Goal: Task Accomplishment & Management: Manage account settings

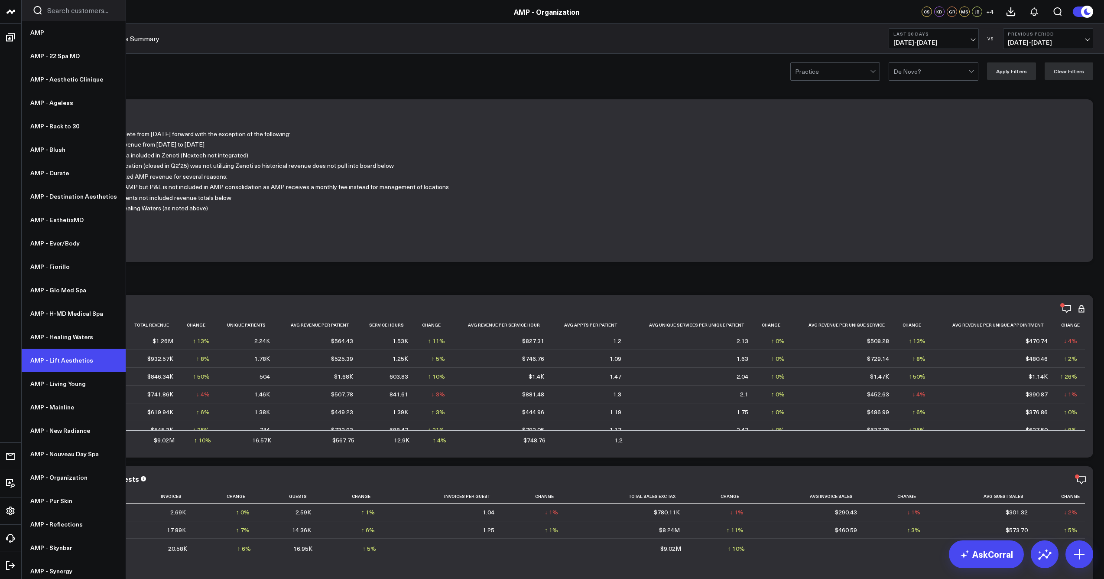
click at [65, 363] on link "AMP - Lift Aesthetics" at bounding box center [74, 359] width 104 height 23
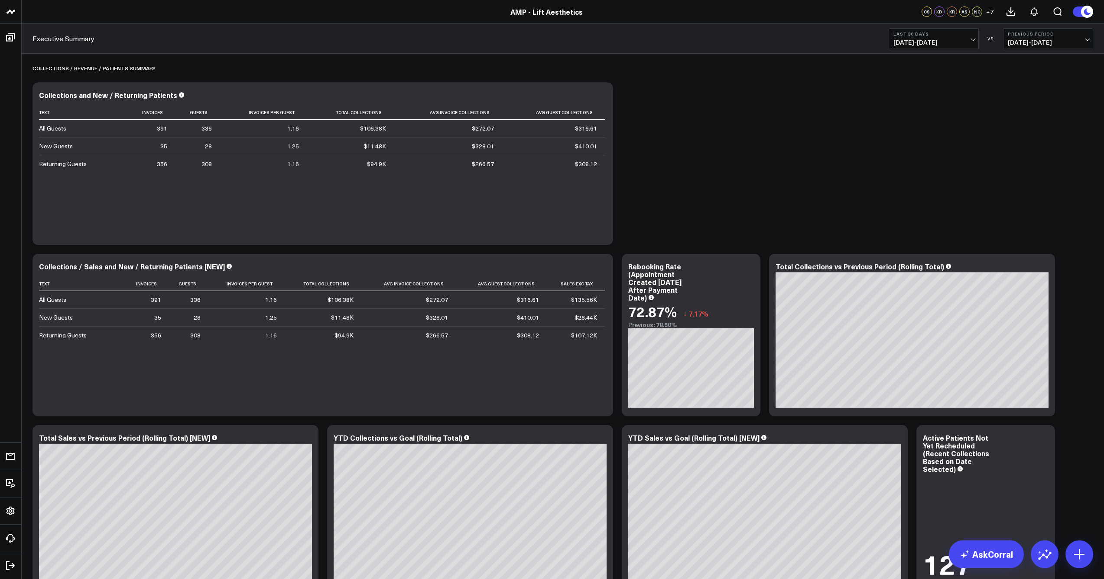
click at [990, 12] on span "+ 7" at bounding box center [989, 12] width 7 height 6
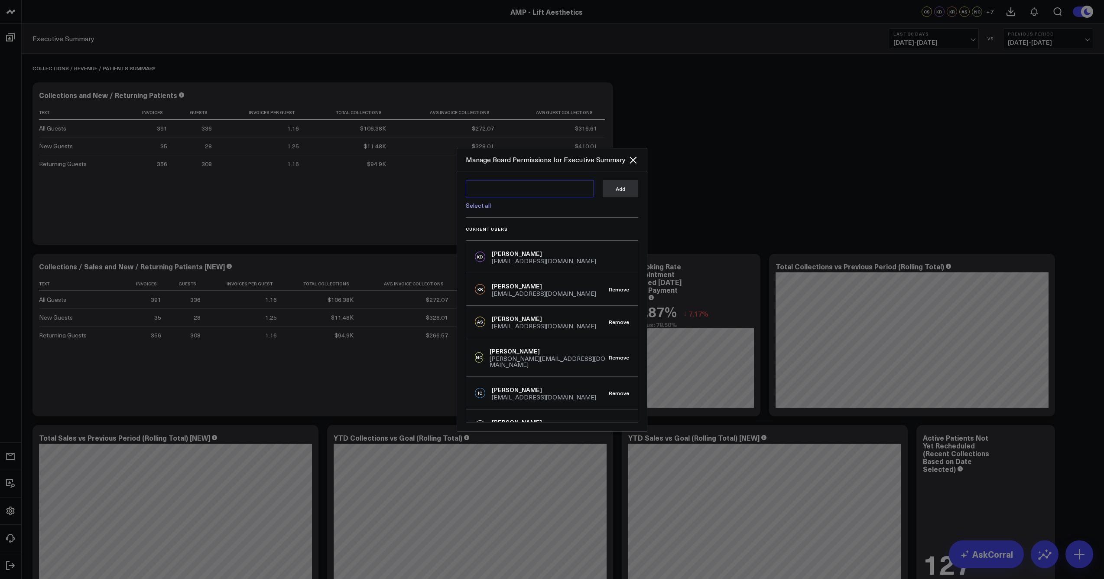
click at [521, 194] on textarea at bounding box center [530, 188] width 128 height 17
type textarea "s"
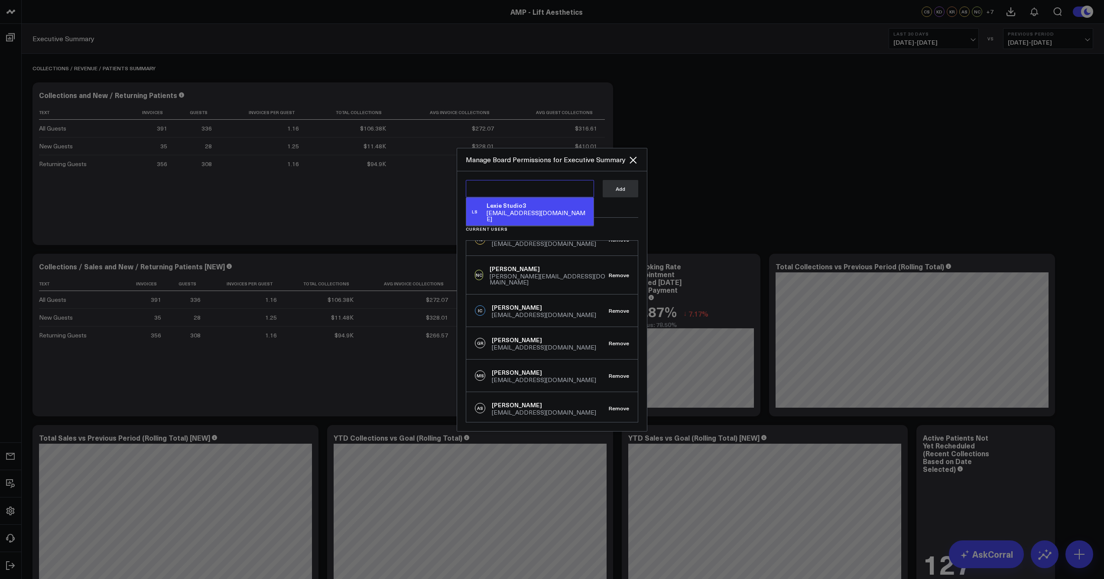
scroll to position [78, 0]
click at [615, 276] on button "Remove" at bounding box center [619, 279] width 20 height 6
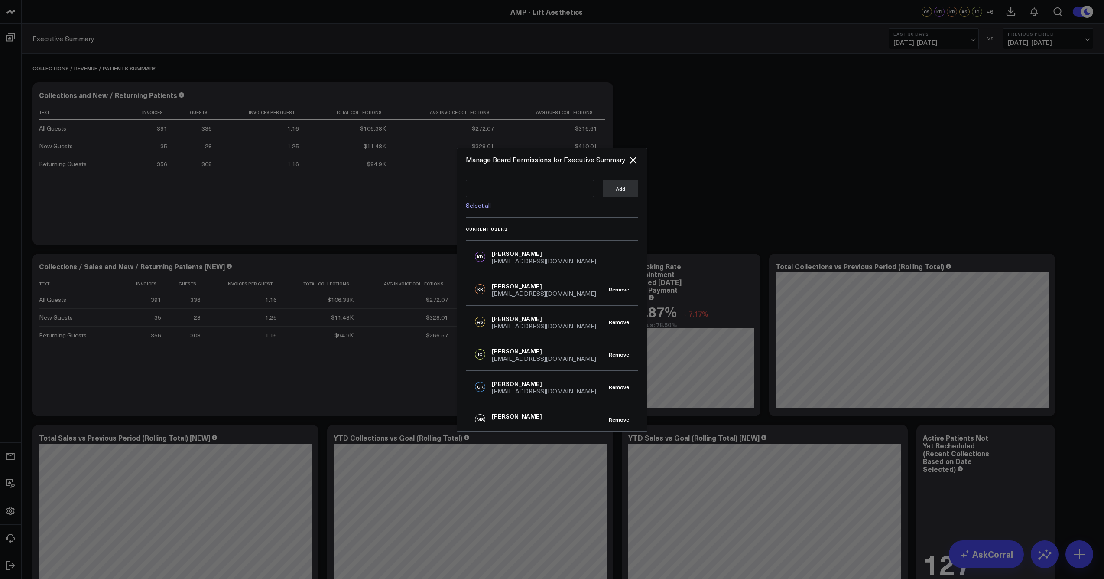
scroll to position [0, 0]
click at [525, 188] on textarea at bounding box center [530, 188] width 128 height 17
paste textarea "schrisman@weramp.com"
click at [483, 204] on link "Select all" at bounding box center [478, 205] width 25 height 8
type textarea "@Lexie Studio3 @Nicole Chiaramonte"
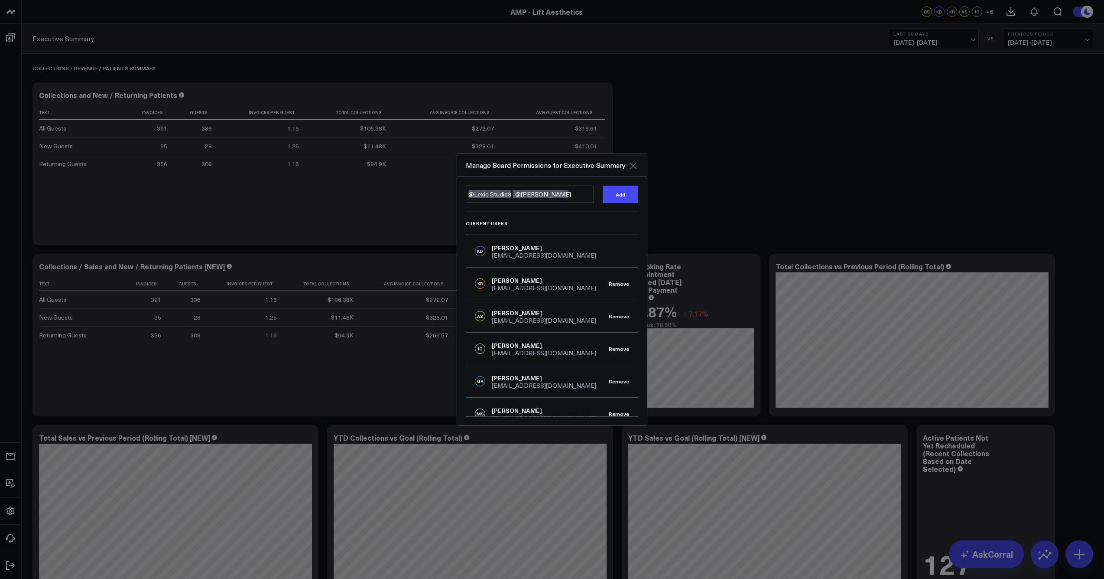
click at [629, 166] on icon "Close" at bounding box center [633, 165] width 10 height 10
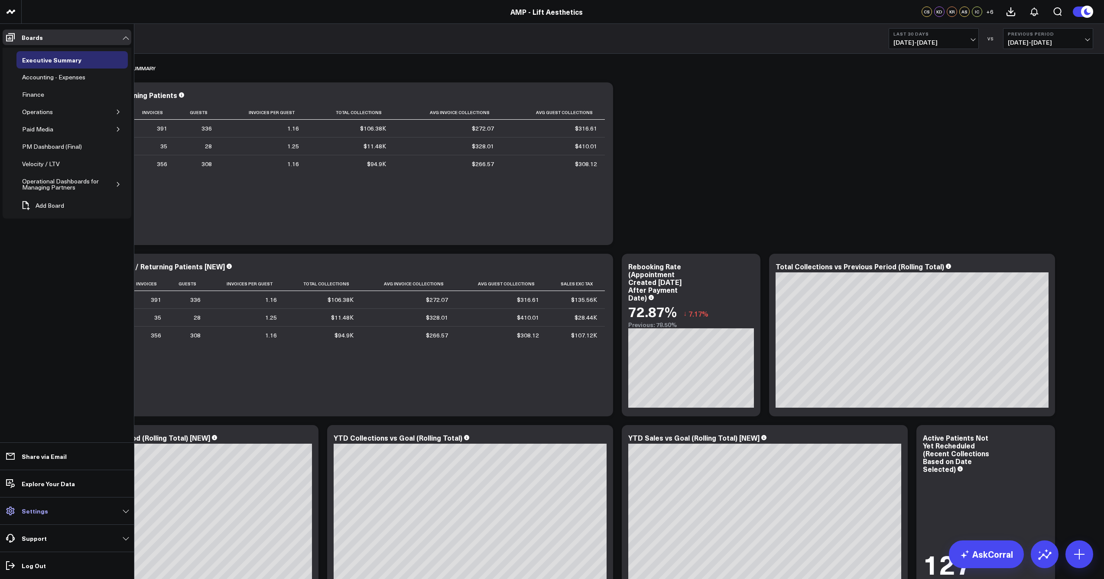
click at [27, 507] on p "Settings" at bounding box center [35, 510] width 26 height 7
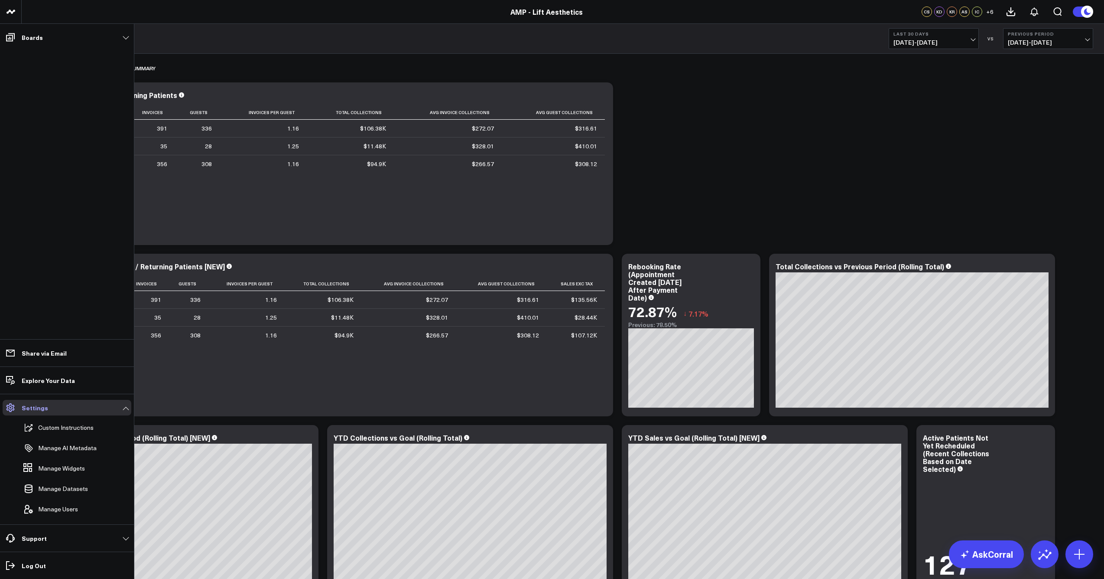
click at [50, 407] on link "Settings" at bounding box center [67, 408] width 129 height 16
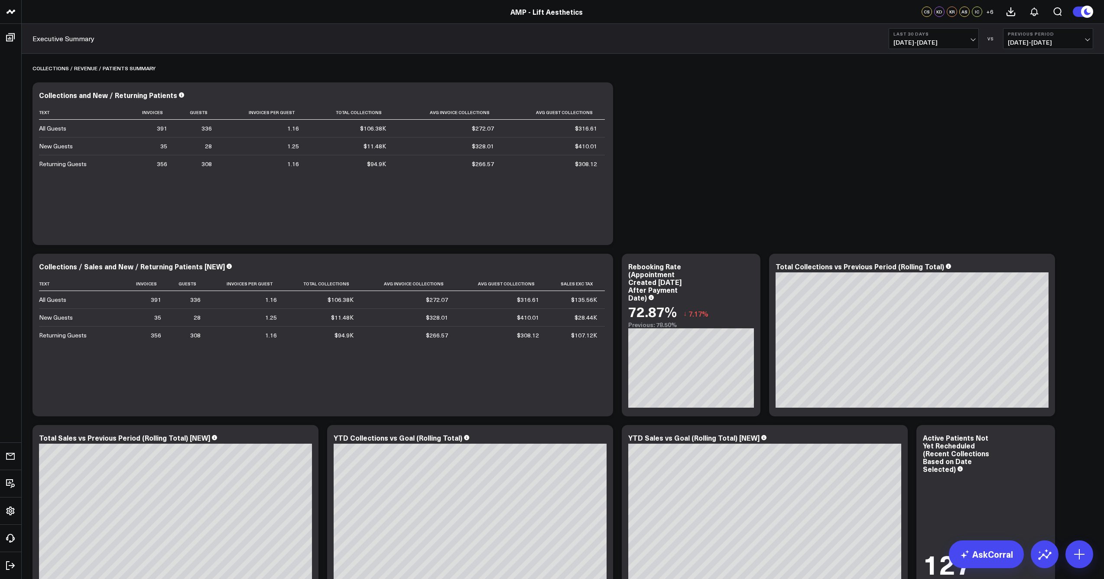
click at [980, 11] on div "IC" at bounding box center [977, 12] width 10 height 10
click at [989, 12] on span "+ 6" at bounding box center [989, 12] width 7 height 6
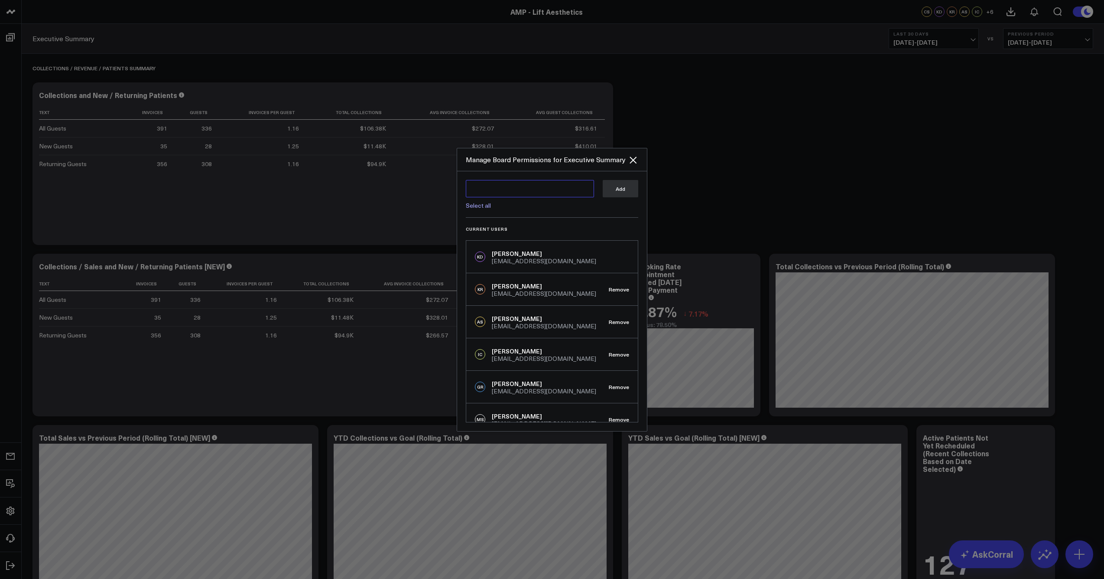
click at [561, 193] on textarea at bounding box center [530, 188] width 128 height 17
paste textarea "schrisman@weramp.com"
type textarea "schrisman@weramp.com"
click at [636, 161] on icon "Close" at bounding box center [633, 160] width 10 height 10
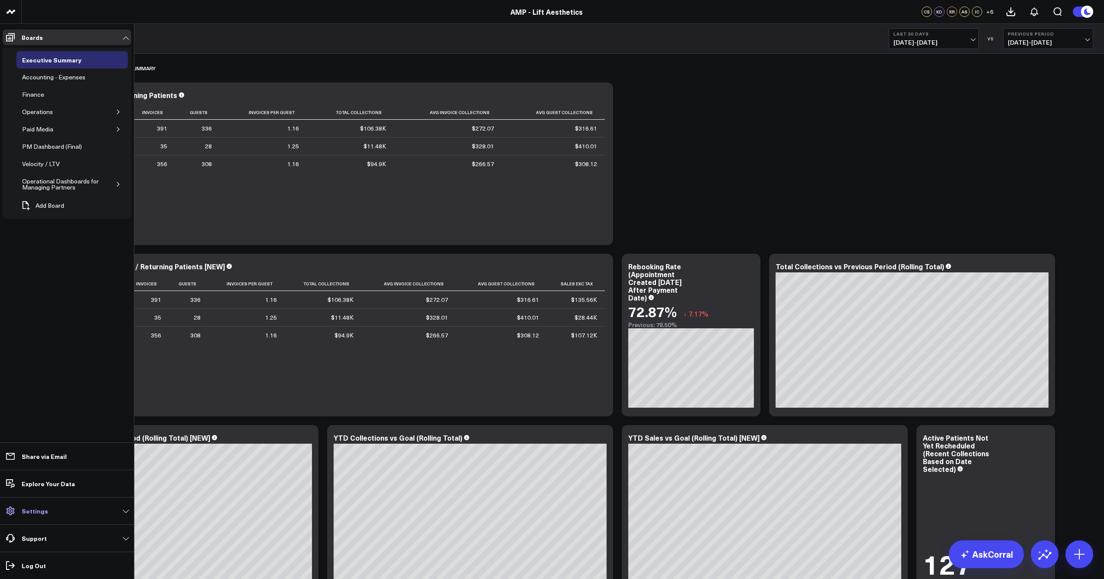
click at [28, 510] on p "Settings" at bounding box center [35, 510] width 26 height 7
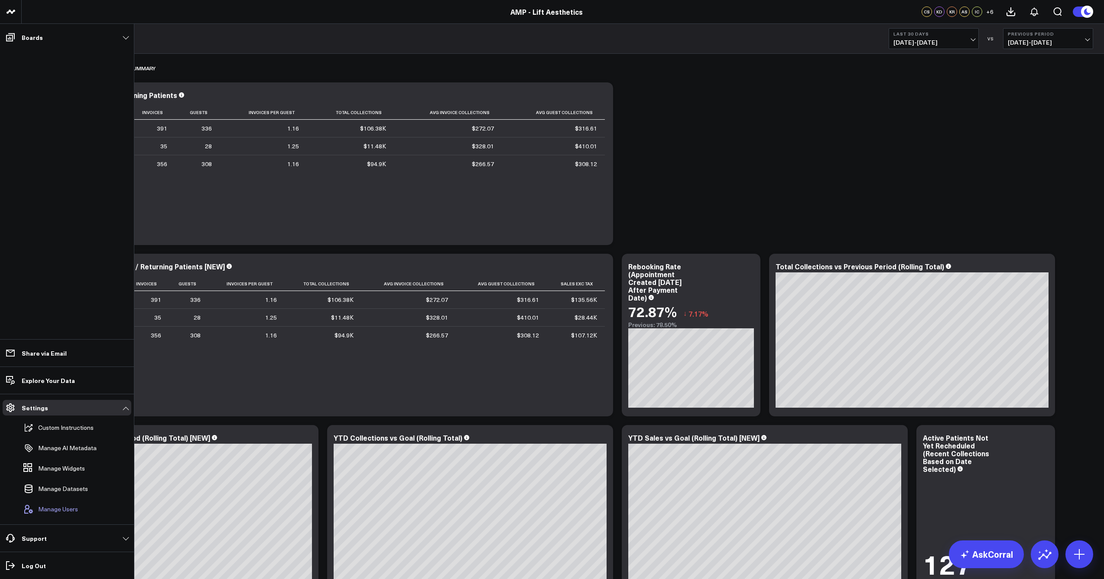
click at [62, 507] on span "Manage Users" at bounding box center [58, 508] width 40 height 7
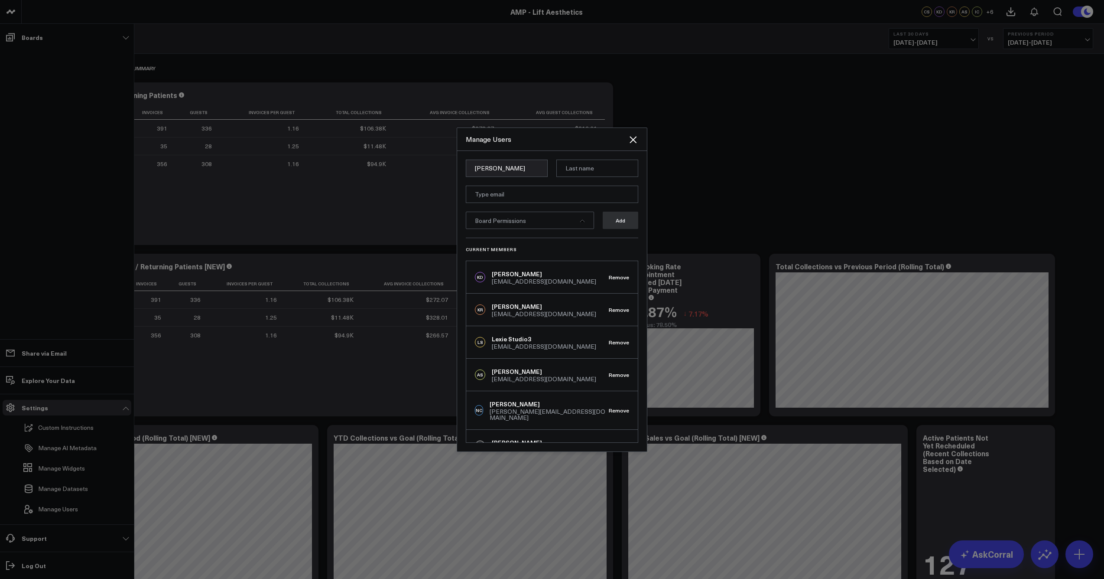
type input "Shawna"
type input "Chrisman"
paste input "schrisman@weramp.com"
type input "schrisman@weramp.com"
click at [576, 225] on div "Board Permissions" at bounding box center [530, 219] width 128 height 17
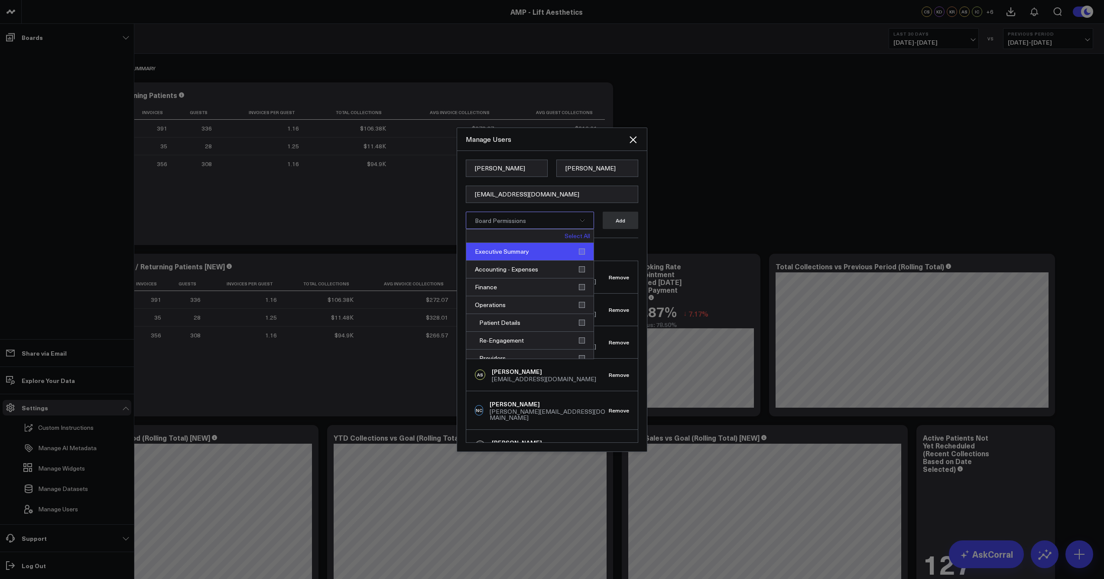
click at [580, 254] on div "Executive Summary" at bounding box center [529, 252] width 127 height 18
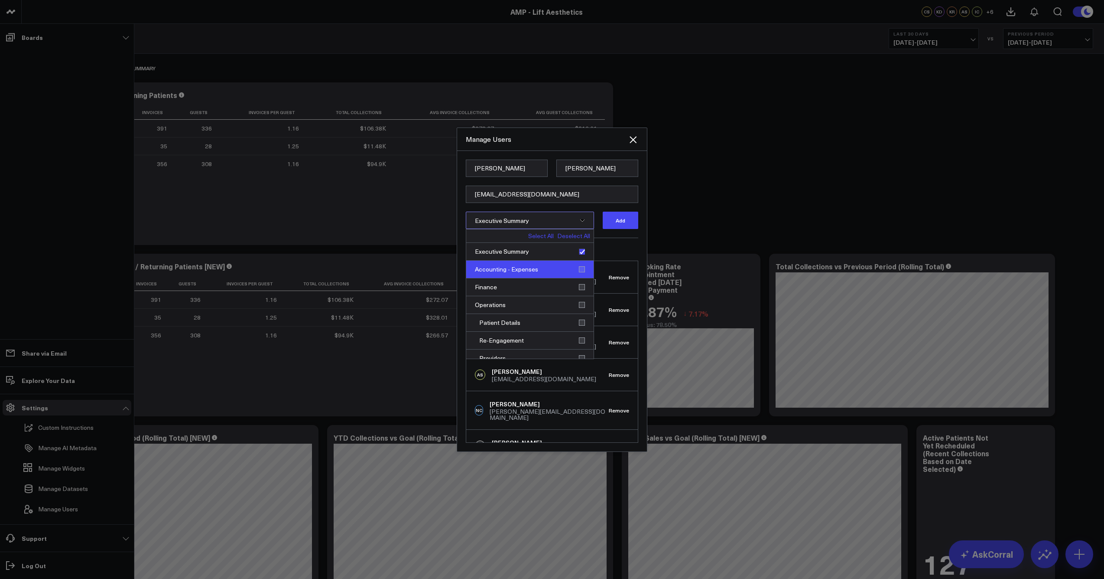
click at [579, 265] on div "Accounting - Expenses" at bounding box center [529, 269] width 127 height 18
click at [537, 237] on link "Select All" at bounding box center [541, 236] width 26 height 6
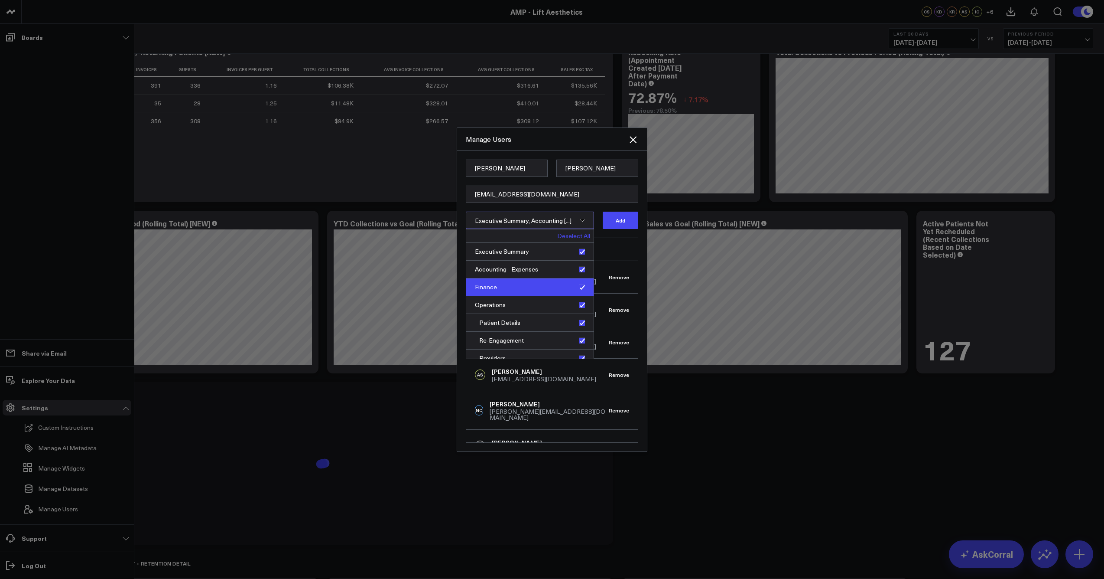
scroll to position [213, 0]
click at [617, 218] on button "Add" at bounding box center [621, 219] width 36 height 17
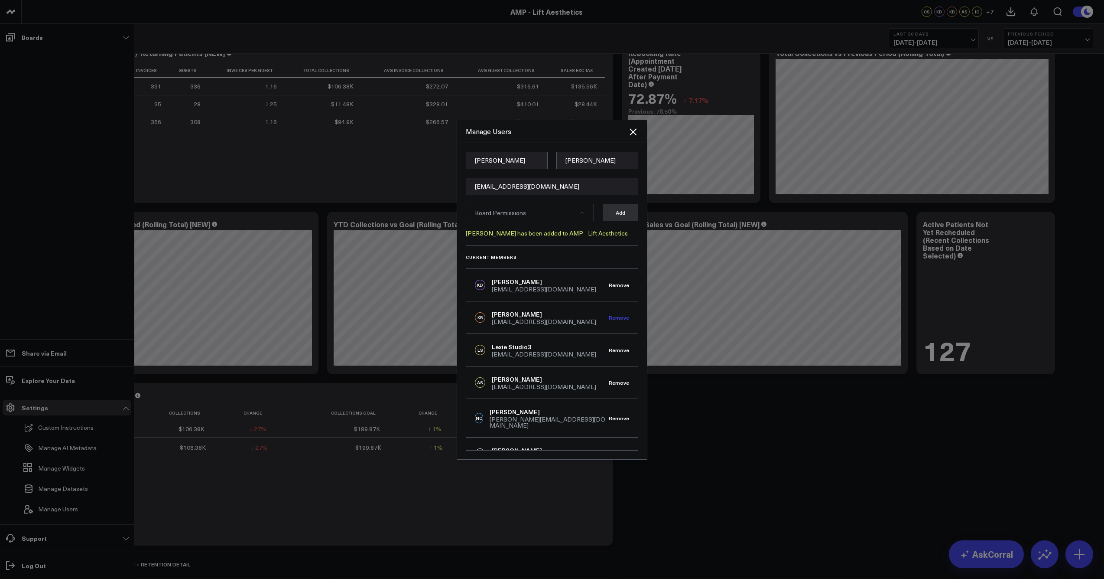
click at [615, 317] on button "Remove" at bounding box center [619, 317] width 20 height 6
click at [615, 318] on button "Remove" at bounding box center [619, 317] width 20 height 6
click at [616, 349] on button "Remove" at bounding box center [619, 350] width 20 height 6
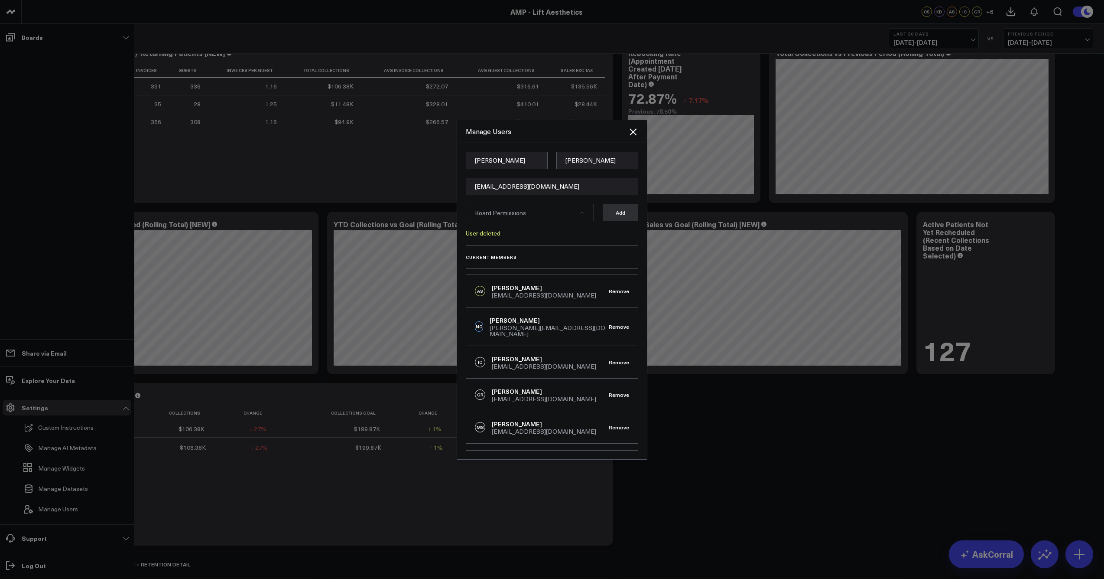
scroll to position [97, 0]
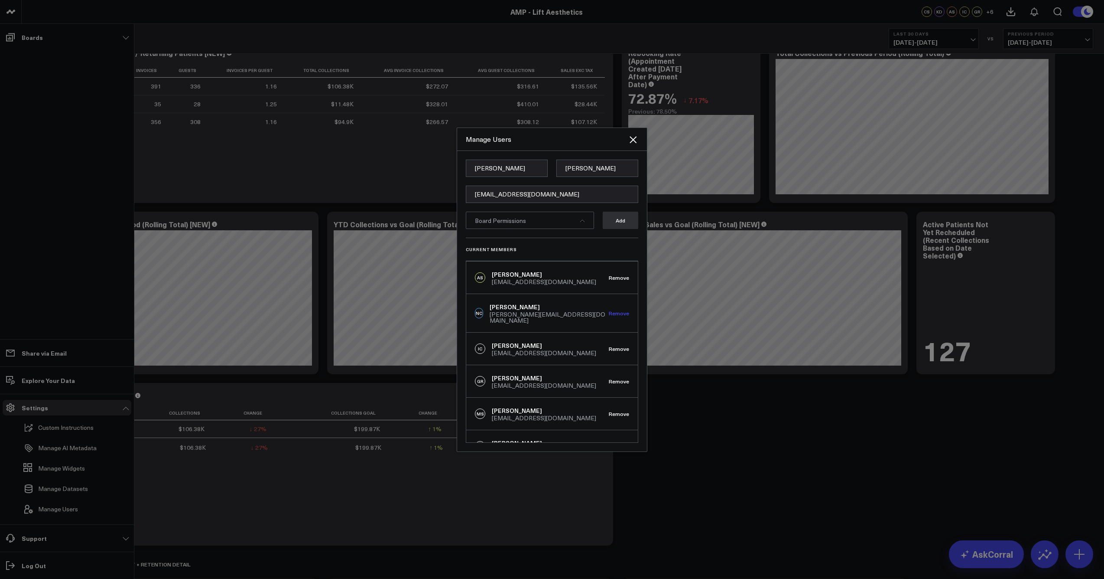
click at [615, 310] on button "Remove" at bounding box center [619, 313] width 20 height 6
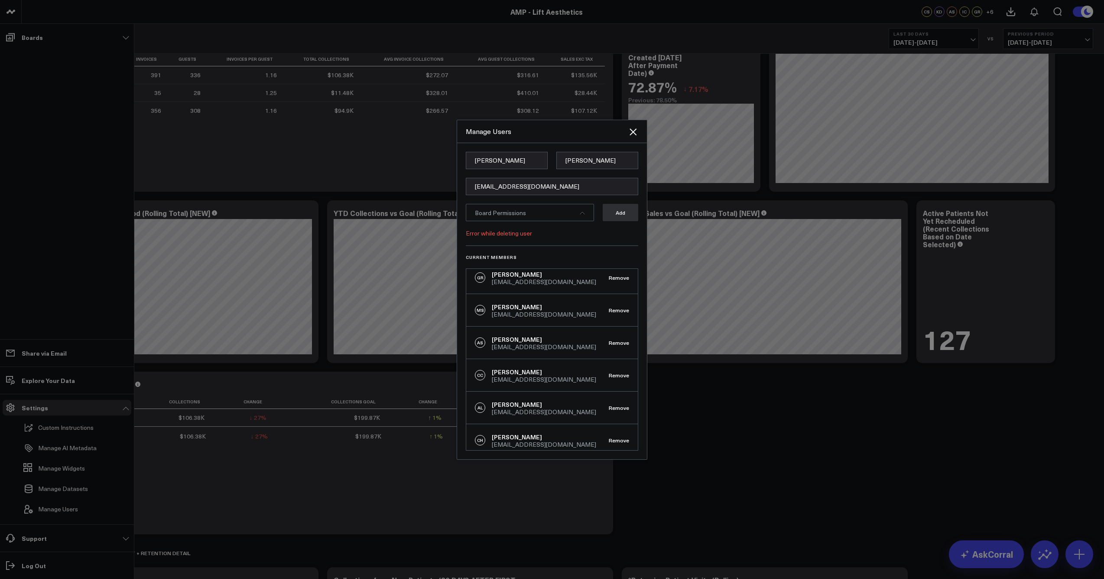
scroll to position [230, 0]
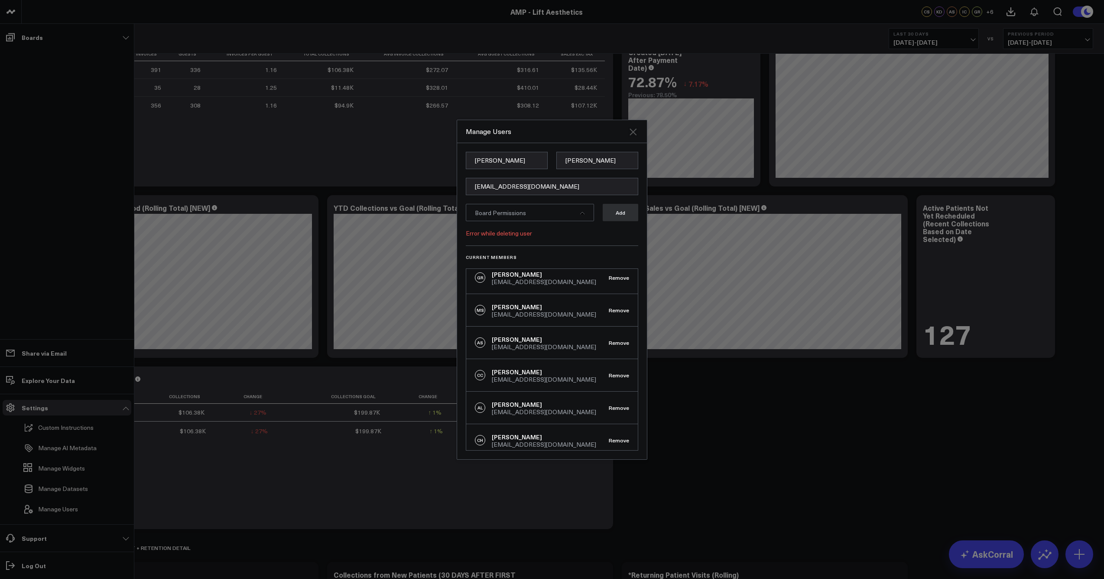
click at [634, 131] on icon "Close" at bounding box center [633, 131] width 7 height 7
